Goal: Task Accomplishment & Management: Use online tool/utility

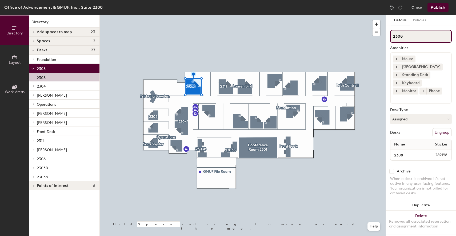
click at [402, 38] on input "2308" at bounding box center [421, 36] width 62 height 13
type input "[PERSON_NAME]"
click at [256, 15] on div at bounding box center [243, 15] width 286 height 0
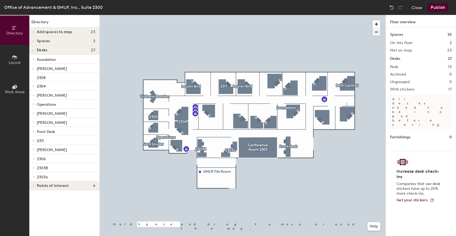
click at [245, 15] on div at bounding box center [243, 15] width 286 height 0
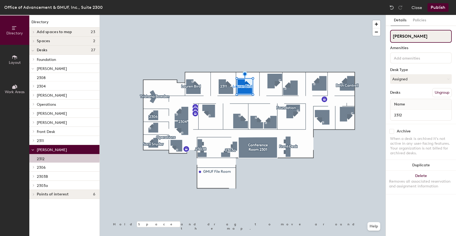
click at [414, 33] on input "[PERSON_NAME]" at bounding box center [421, 36] width 62 height 13
click at [415, 36] on input "[PERSON_NAME]" at bounding box center [421, 36] width 62 height 13
click at [414, 36] on input "[PERSON_NAME]" at bounding box center [421, 36] width 62 height 13
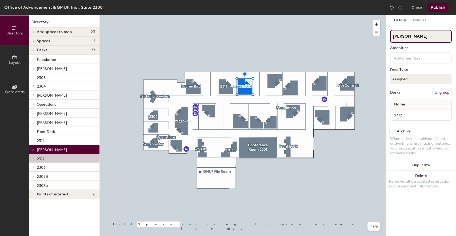
click at [414, 36] on input "[PERSON_NAME]" at bounding box center [421, 36] width 62 height 13
type input "2312"
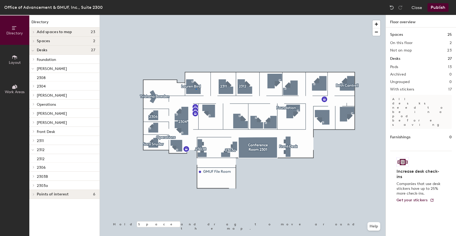
click at [196, 15] on div at bounding box center [243, 15] width 286 height 0
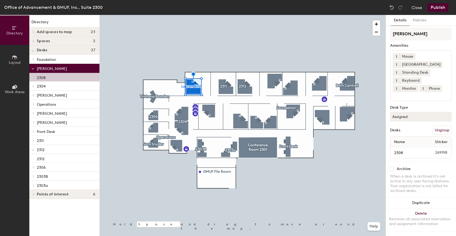
scroll to position [7, 0]
click at [330, 15] on div at bounding box center [243, 15] width 286 height 0
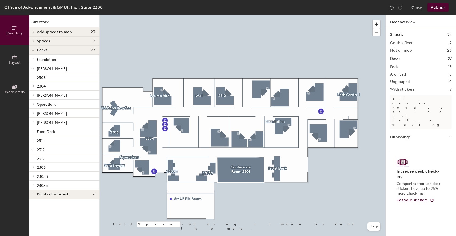
click at [444, 7] on button "Publish" at bounding box center [438, 7] width 21 height 9
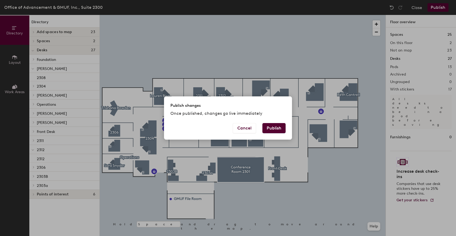
click at [271, 127] on button "Publish" at bounding box center [273, 128] width 23 height 10
